Goal: Task Accomplishment & Management: Manage account settings

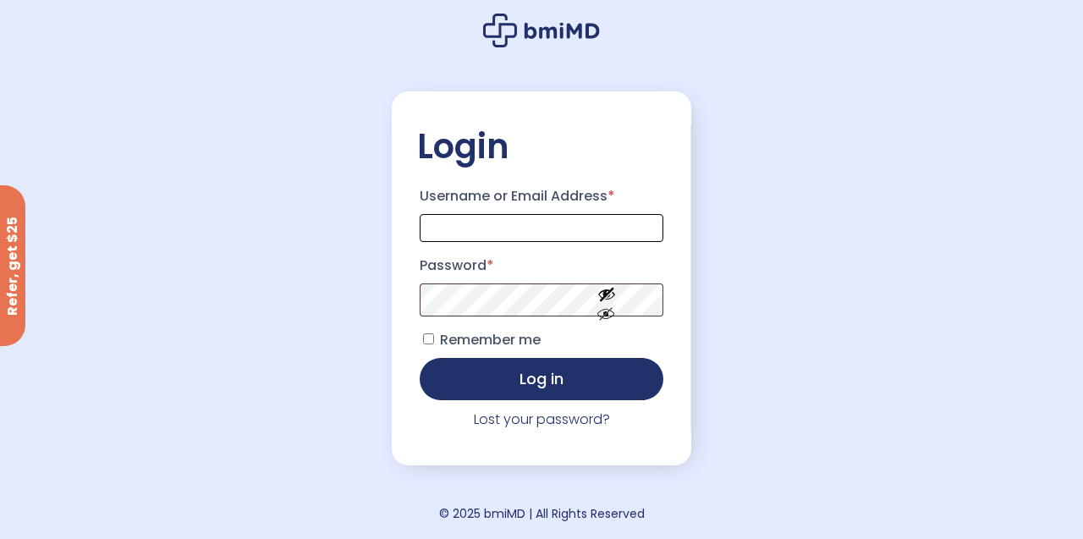
type input "**********"
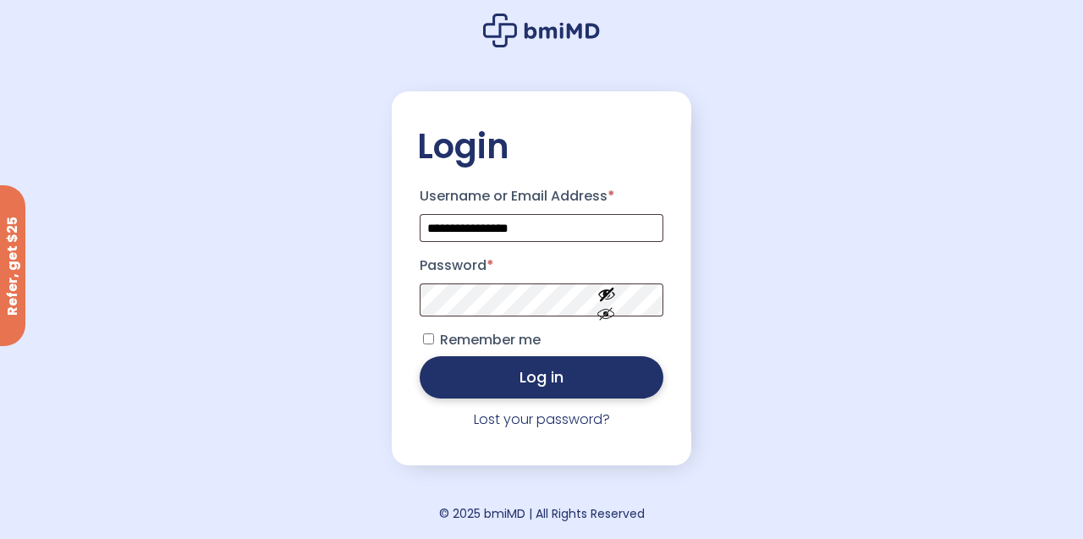
click at [498, 388] on button "Log in" at bounding box center [542, 377] width 244 height 42
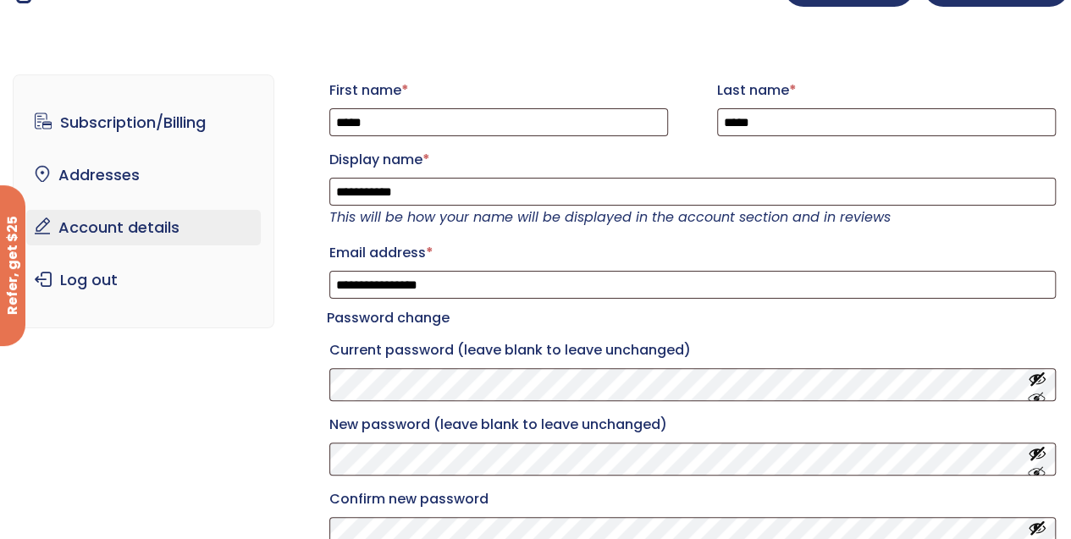
scroll to position [41, 0]
click at [89, 124] on link "Subscription/Billing" at bounding box center [143, 124] width 234 height 36
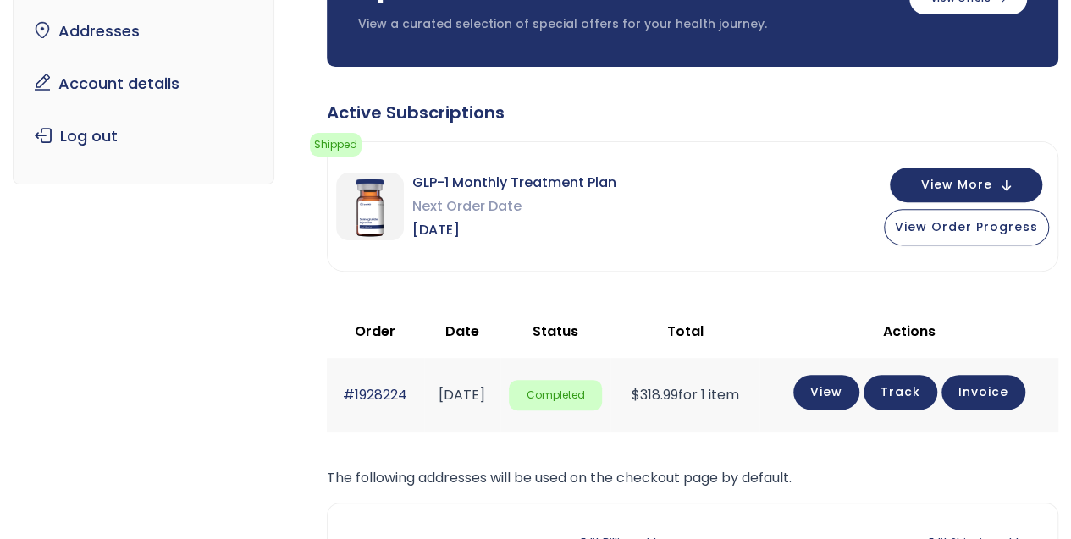
scroll to position [205, 0]
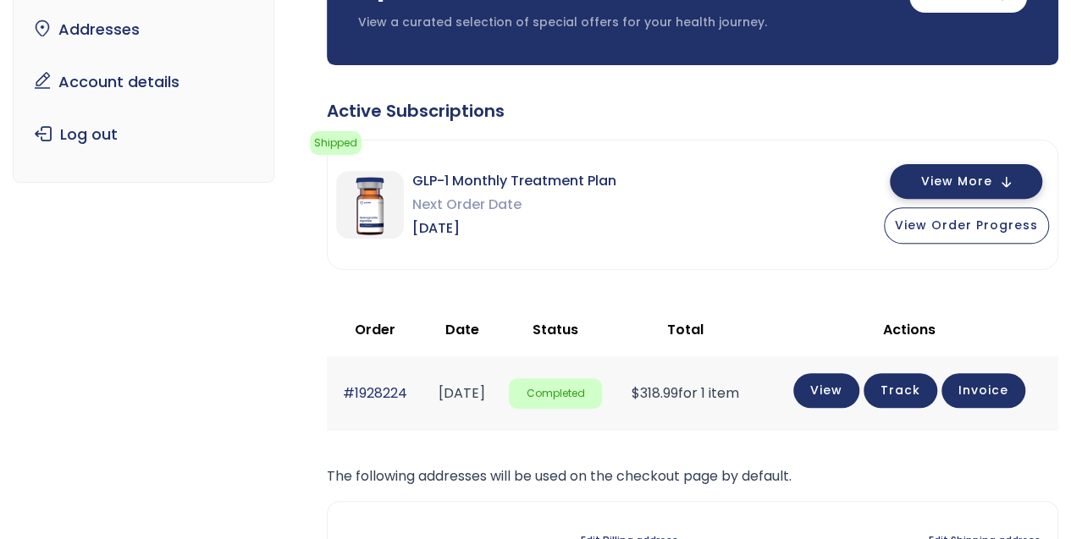
click at [1019, 185] on button "View More" at bounding box center [966, 181] width 152 height 35
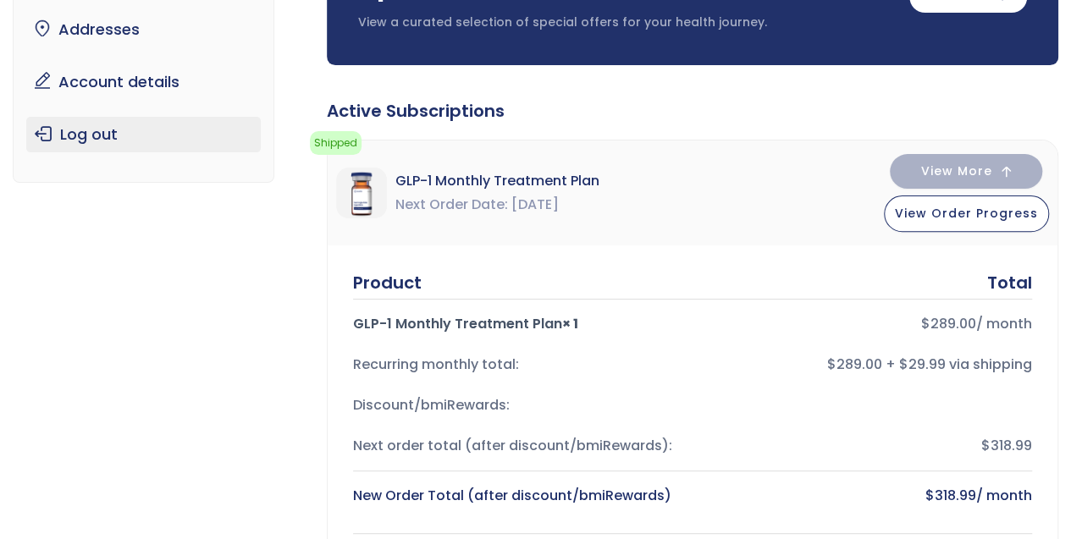
click at [80, 132] on link "Log out" at bounding box center [143, 135] width 234 height 36
